Goal: Task Accomplishment & Management: Manage account settings

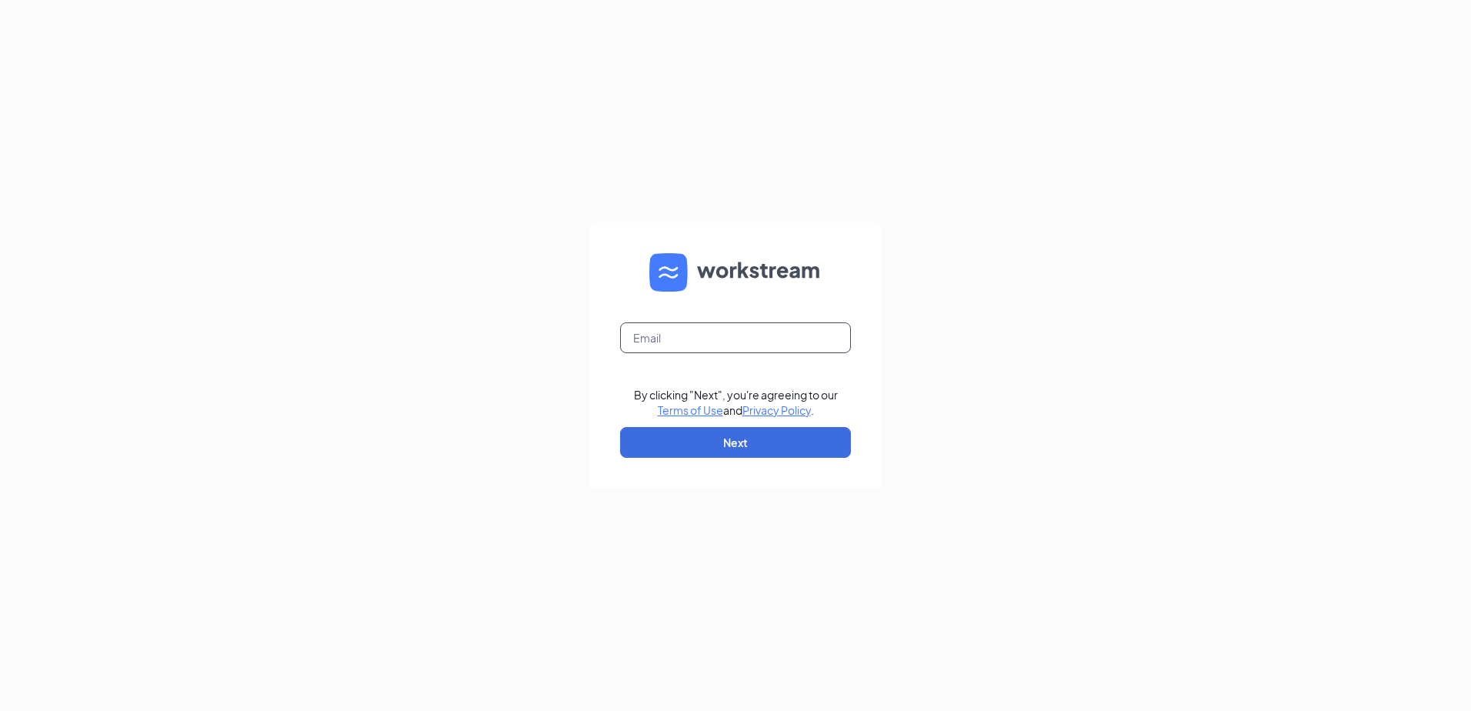
click at [701, 343] on input "text" at bounding box center [735, 337] width 231 height 31
click at [648, 329] on input "text" at bounding box center [735, 337] width 231 height 31
type input "[EMAIL_ADDRESS][DOMAIN_NAME]"
click at [748, 451] on button "Next" at bounding box center [735, 442] width 231 height 31
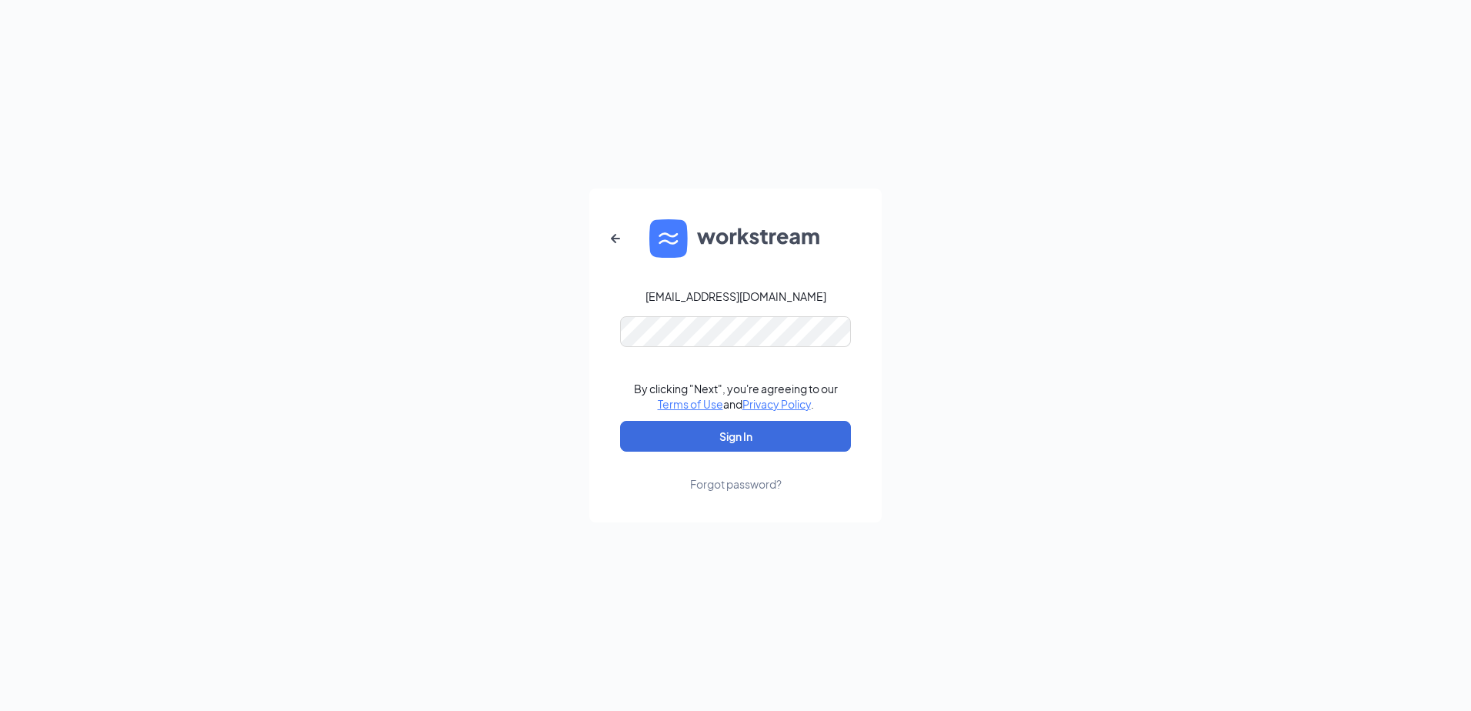
click at [748, 485] on div "Forgot password?" at bounding box center [736, 483] width 92 height 15
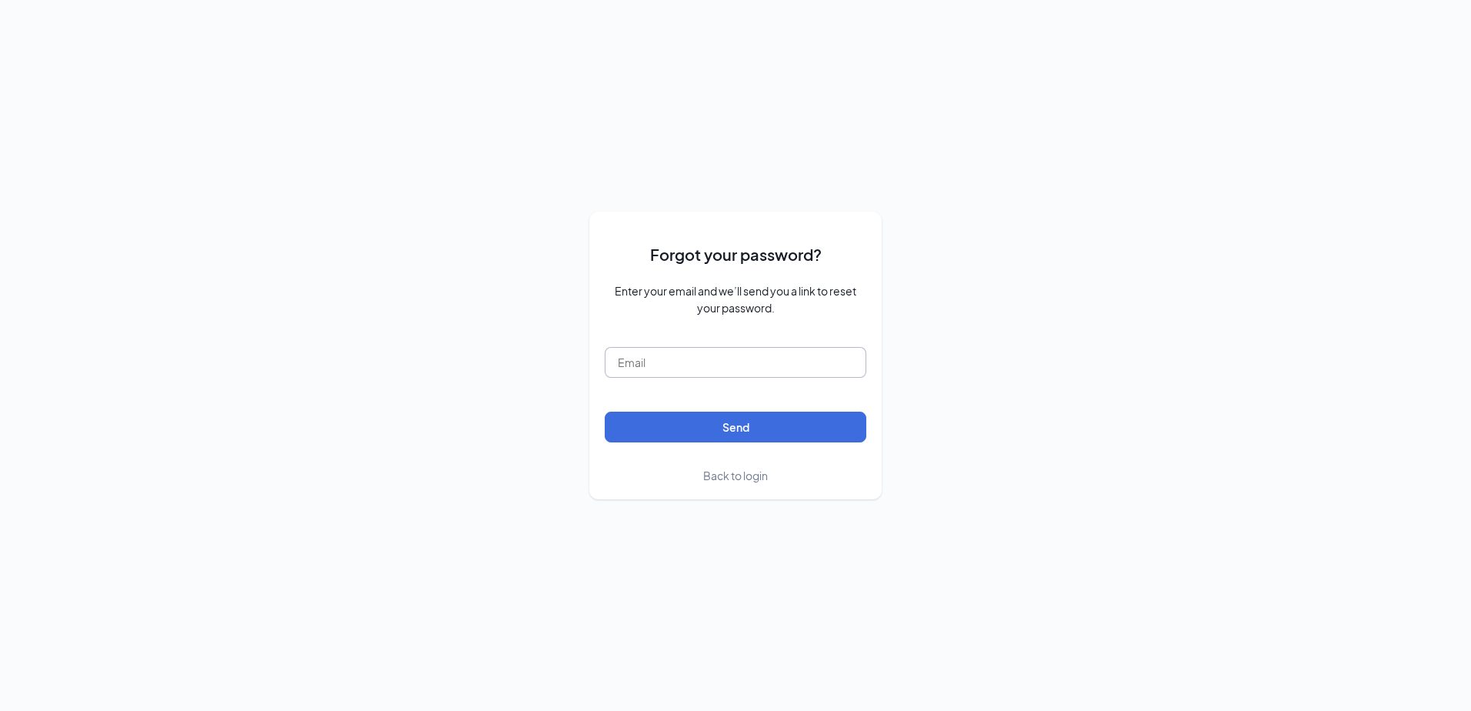
click at [687, 371] on input "text" at bounding box center [736, 362] width 262 height 31
type input "[EMAIL_ADDRESS][DOMAIN_NAME]"
click at [605, 411] on button "Send" at bounding box center [736, 426] width 262 height 31
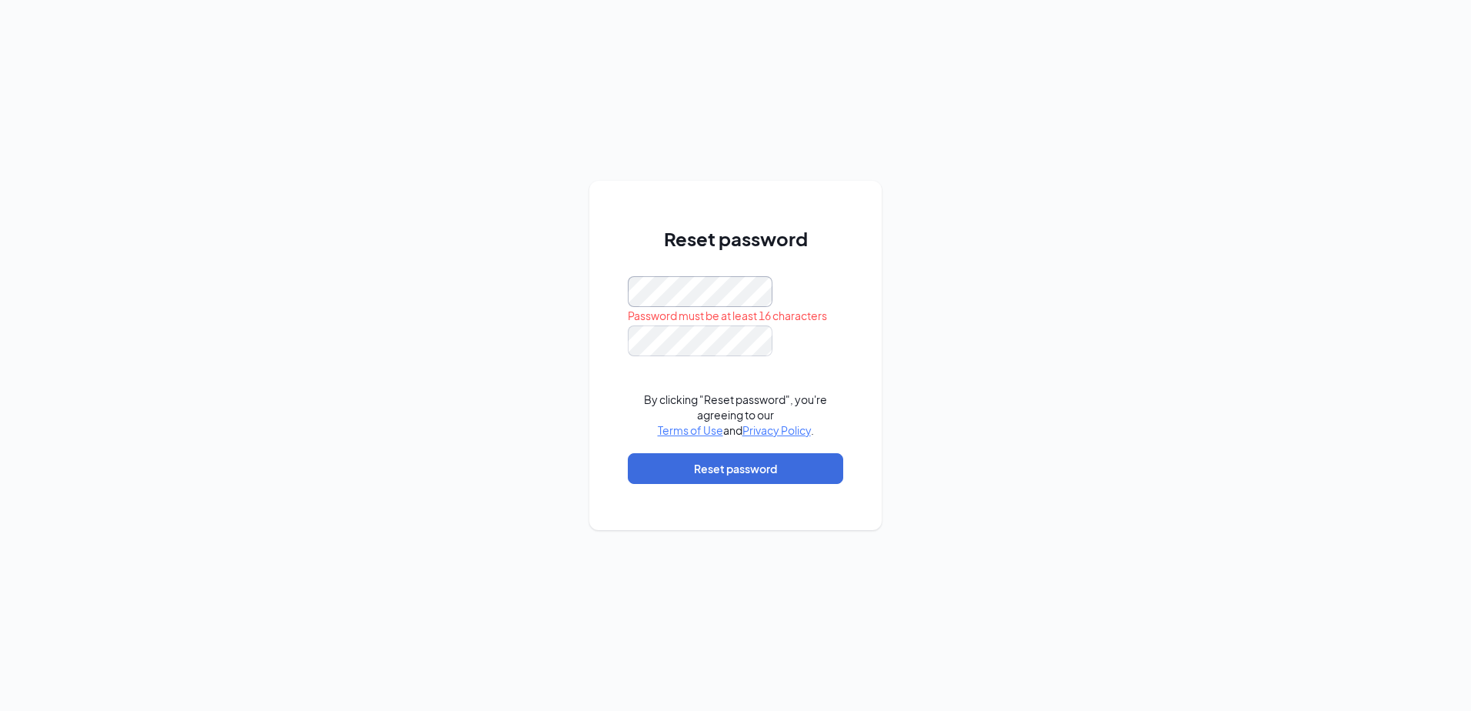
click at [768, 354] on form "Password must be at least 16 characters By clicking "Reset password", you're ag…" at bounding box center [735, 387] width 215 height 223
click at [1133, 552] on div "Reset password This field is required By clicking "Reset password", you're agre…" at bounding box center [735, 355] width 1471 height 711
click at [733, 466] on button "Reset password" at bounding box center [735, 468] width 215 height 31
